Goal: Task Accomplishment & Management: Use online tool/utility

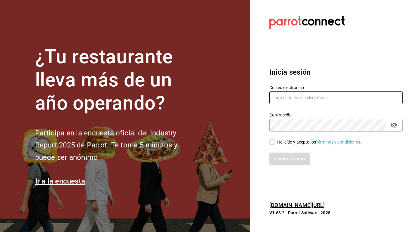
type input "marylolis@grupocosteno.com"
click at [273, 143] on input "He leído y acepto los Términos y condiciones." at bounding box center [271, 141] width 5 height 5
checkbox input "true"
click at [279, 158] on button "Iniciar sesión" at bounding box center [289, 158] width 41 height 13
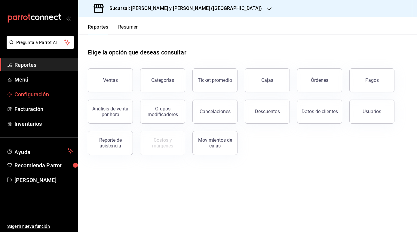
click at [43, 95] on span "Configuración" at bounding box center [43, 94] width 59 height 8
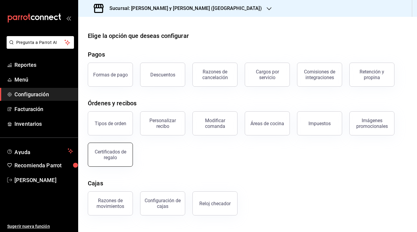
click at [109, 160] on button "Certificados de regalo" at bounding box center [110, 155] width 45 height 24
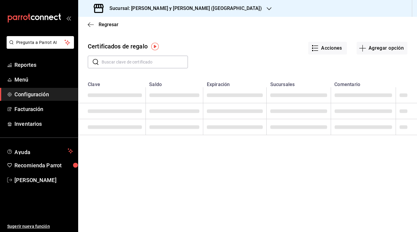
click at [142, 61] on input "text" at bounding box center [145, 62] width 86 height 12
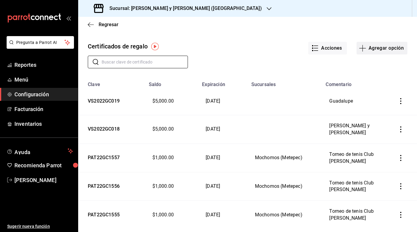
click at [381, 53] on button "Agregar opción" at bounding box center [382, 48] width 51 height 13
type input "$0.00"
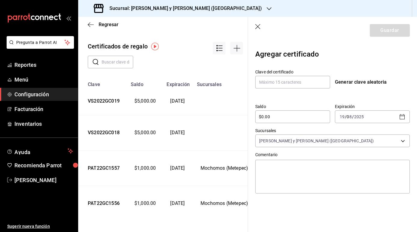
click at [381, 51] on div "Agregar certificado" at bounding box center [332, 55] width 155 height 18
click at [228, 105] on td at bounding box center [225, 101] width 64 height 28
click at [290, 81] on input "text" at bounding box center [292, 82] width 75 height 13
click at [201, 64] on div "​ ​" at bounding box center [160, 57] width 165 height 22
click at [257, 25] on icon "button" at bounding box center [258, 27] width 6 height 6
